Goal: Transaction & Acquisition: Purchase product/service

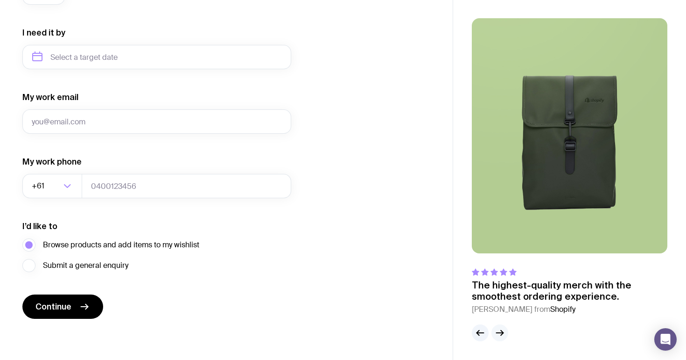
scroll to position [434, 0]
click at [501, 335] on icon "button" at bounding box center [502, 332] width 2 height 5
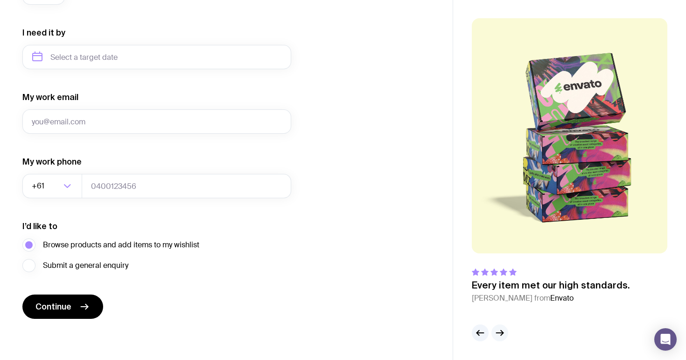
click at [501, 335] on icon "button" at bounding box center [502, 332] width 2 height 5
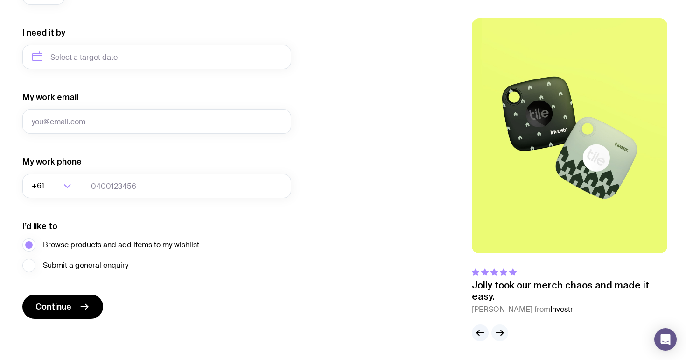
click at [502, 335] on icon "button" at bounding box center [500, 332] width 11 height 11
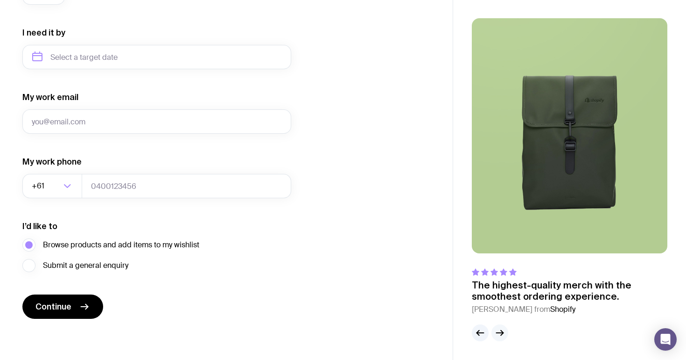
click at [502, 335] on icon "button" at bounding box center [500, 332] width 11 height 11
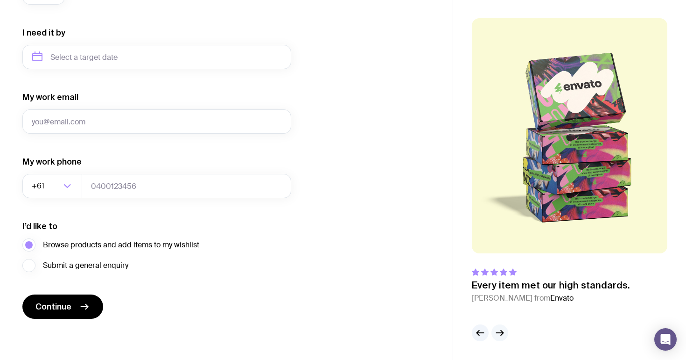
click at [502, 335] on icon "button" at bounding box center [500, 332] width 11 height 11
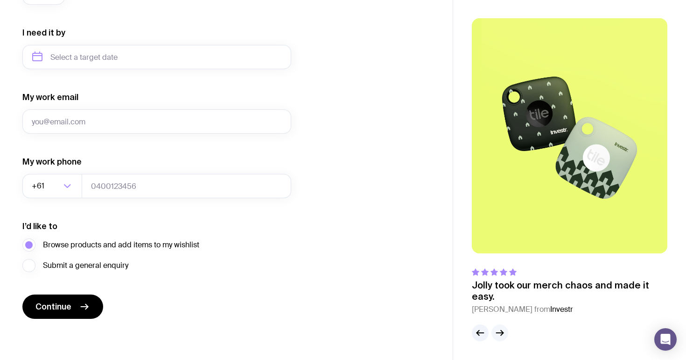
click at [502, 336] on icon "button" at bounding box center [500, 332] width 11 height 11
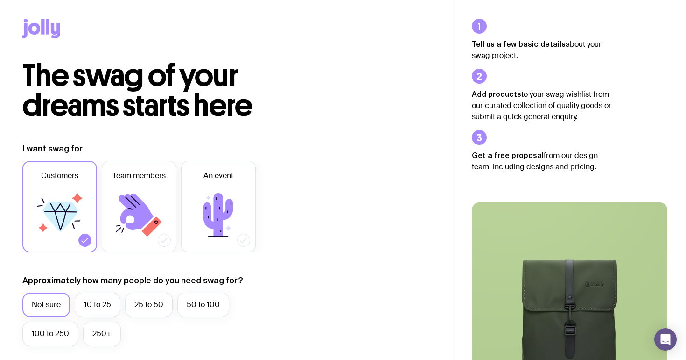
scroll to position [0, 0]
click at [36, 21] on icon at bounding box center [41, 29] width 38 height 20
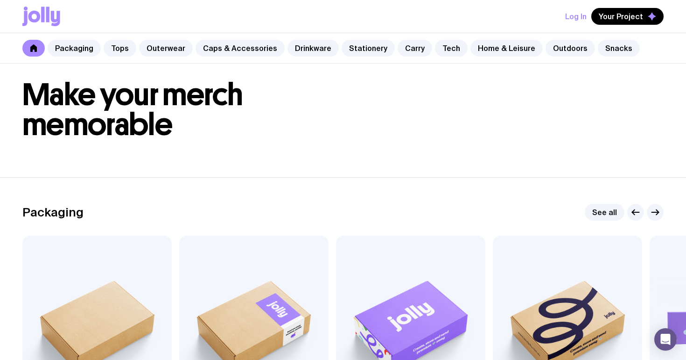
scroll to position [40, 0]
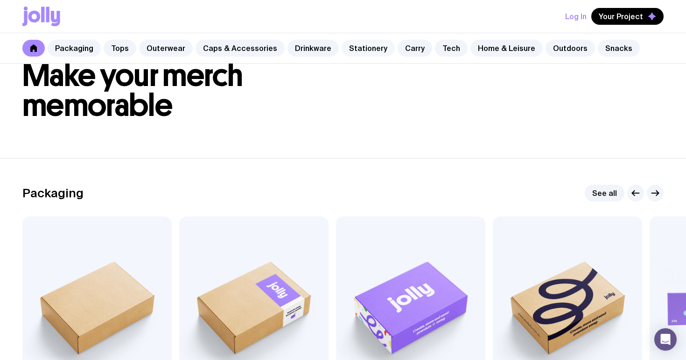
click at [355, 50] on link "Stationery" at bounding box center [368, 48] width 53 height 17
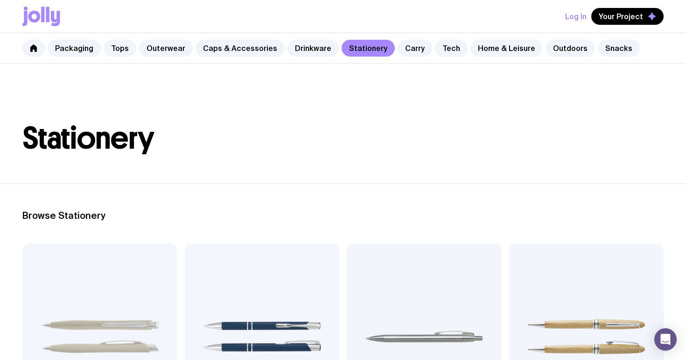
click at [50, 14] on icon at bounding box center [41, 17] width 38 height 20
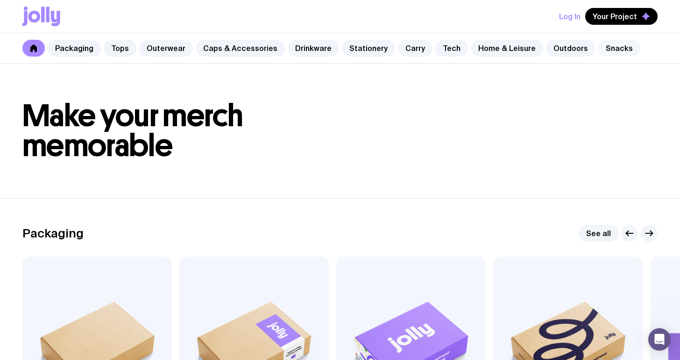
click at [611, 46] on link "Snacks" at bounding box center [619, 48] width 42 height 17
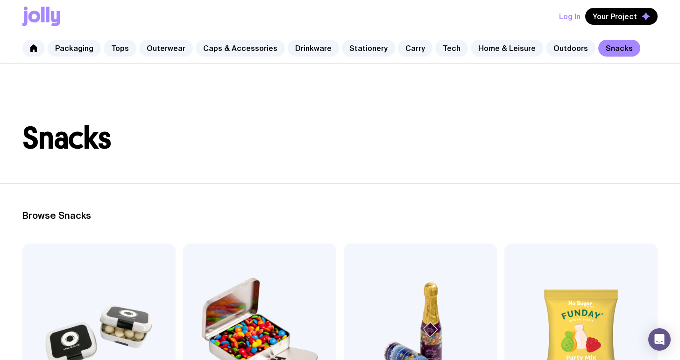
scroll to position [-2, 0]
